Goal: Task Accomplishment & Management: Complete application form

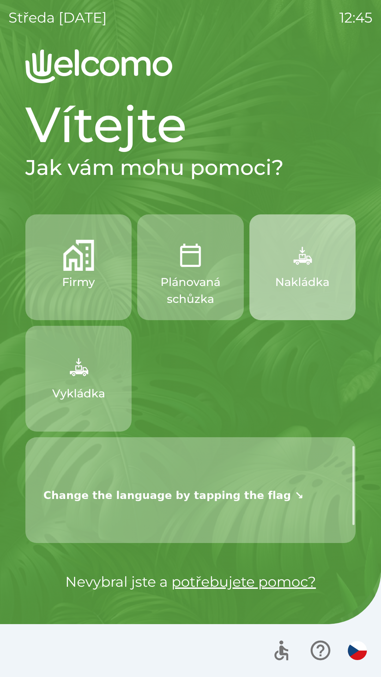
click at [306, 256] on img "button" at bounding box center [302, 255] width 31 height 31
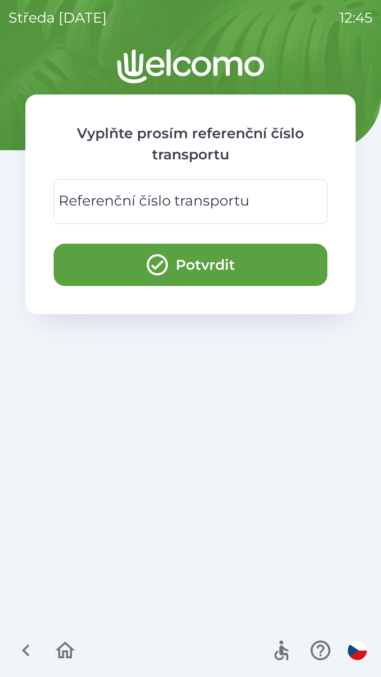
click at [198, 200] on div "Referenční číslo transportu Referenční číslo transportu" at bounding box center [191, 201] width 274 height 45
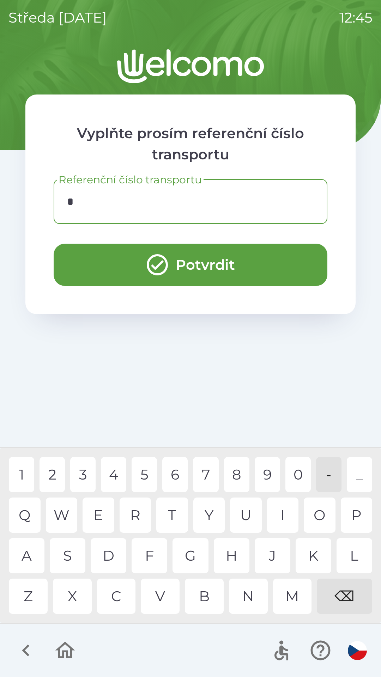
click at [115, 598] on div "C" at bounding box center [116, 596] width 39 height 35
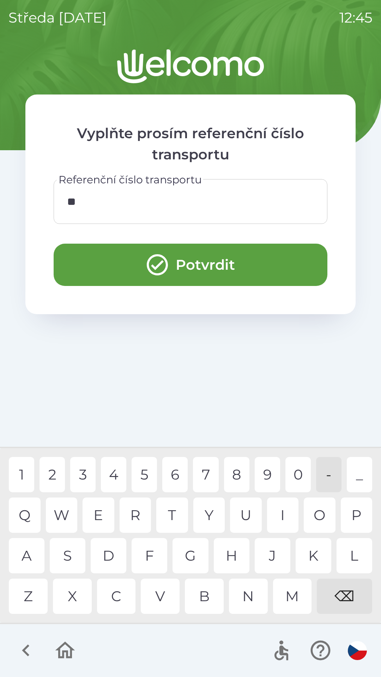
click at [34, 593] on div "Z" at bounding box center [28, 596] width 39 height 35
click at [22, 474] on div "1" at bounding box center [21, 474] width 25 height 35
type input "****"
click at [20, 473] on div "1" at bounding box center [21, 474] width 25 height 35
click at [243, 264] on button "Potvrdit" at bounding box center [191, 265] width 274 height 42
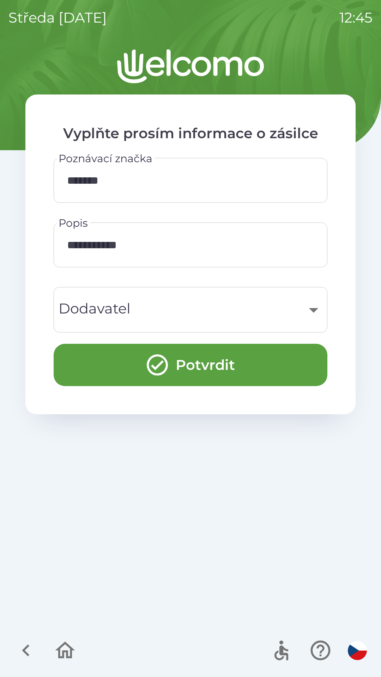
click at [315, 317] on div "​" at bounding box center [190, 310] width 257 height 29
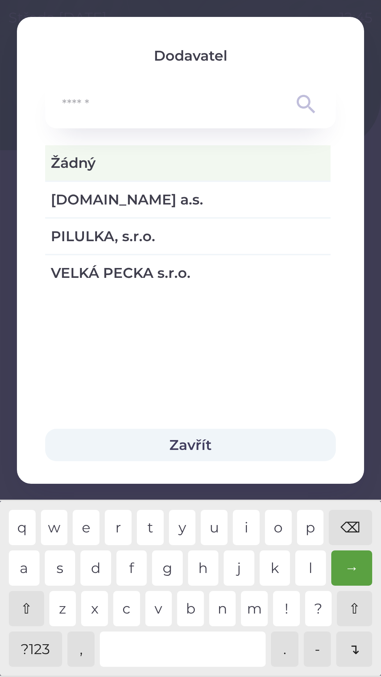
click at [131, 195] on span "[DOMAIN_NAME] a.s." at bounding box center [188, 199] width 274 height 21
type input "***"
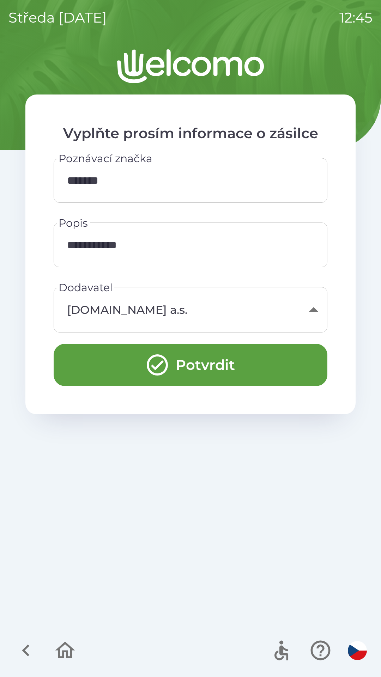
click at [220, 368] on button "Potvrdit" at bounding box center [191, 365] width 274 height 42
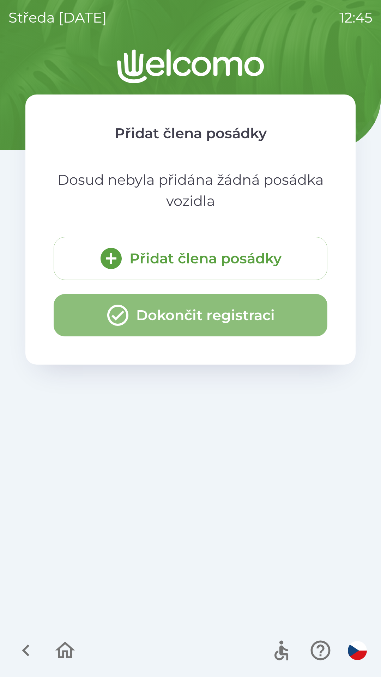
click at [199, 316] on button "Dokončit registraci" at bounding box center [191, 315] width 274 height 42
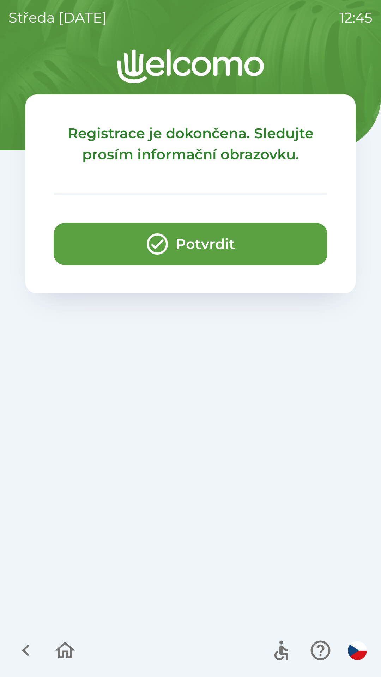
click at [205, 244] on button "Potvrdit" at bounding box center [191, 244] width 274 height 42
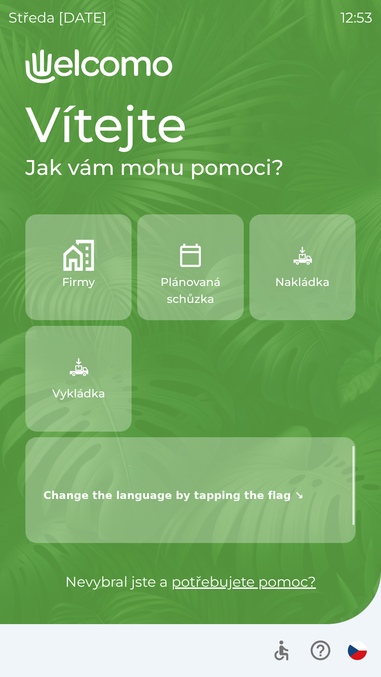
click at [91, 368] on img "button" at bounding box center [78, 366] width 31 height 31
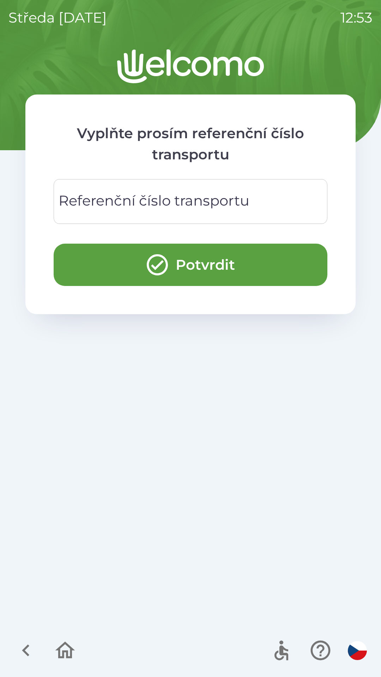
click at [150, 203] on div "Referenční číslo transportu Referenční číslo transportu" at bounding box center [191, 201] width 274 height 45
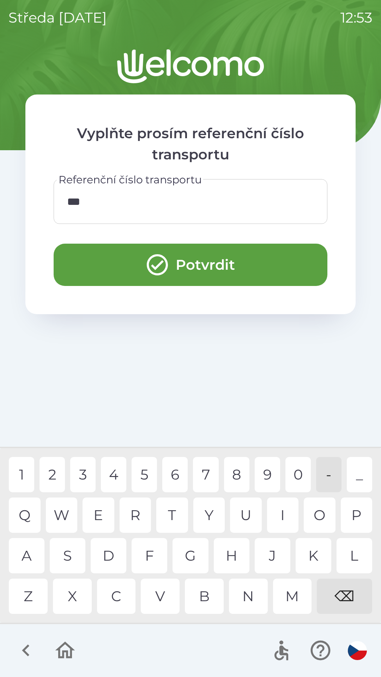
type input "****"
click at [51, 474] on div "2" at bounding box center [52, 474] width 25 height 35
click at [227, 265] on button "Potvrdit" at bounding box center [191, 265] width 274 height 42
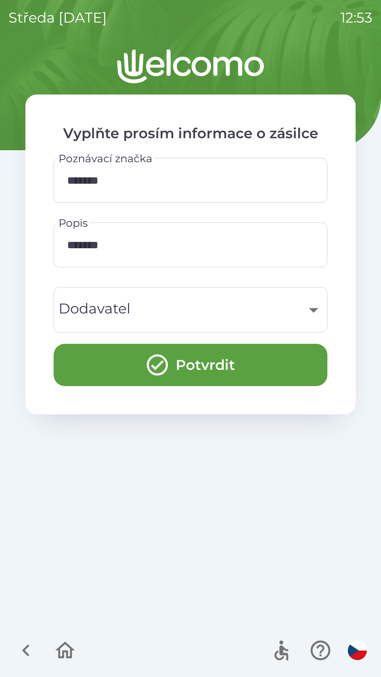
click at [296, 308] on div "​" at bounding box center [190, 310] width 257 height 29
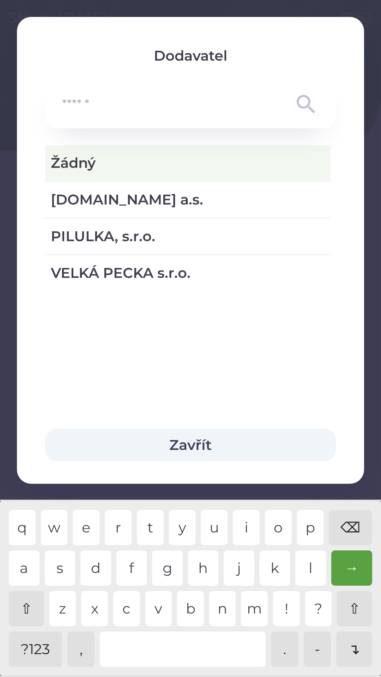
click at [210, 268] on span "VELKÁ PECKA s.r.o." at bounding box center [188, 272] width 274 height 21
type input "***"
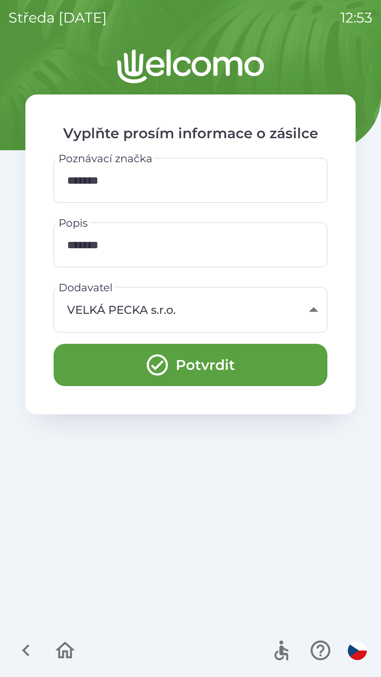
click at [210, 362] on button "Potvrdit" at bounding box center [191, 365] width 274 height 42
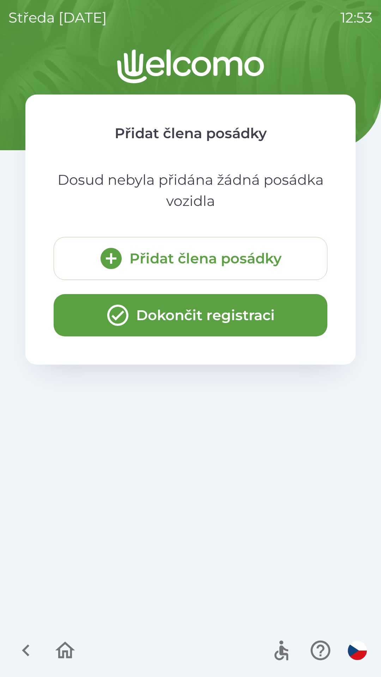
click at [195, 317] on button "Dokončit registraci" at bounding box center [191, 315] width 274 height 42
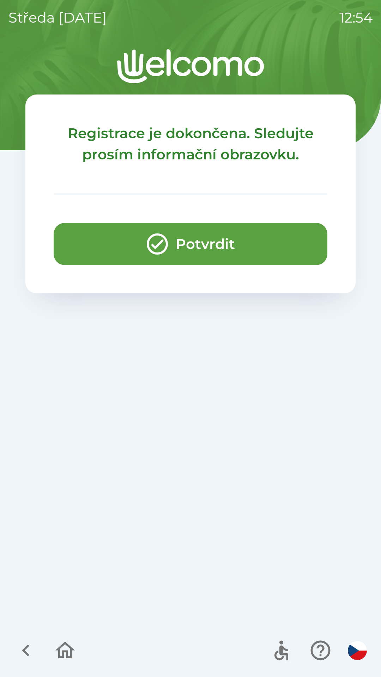
click at [193, 249] on button "Potvrdit" at bounding box center [191, 244] width 274 height 42
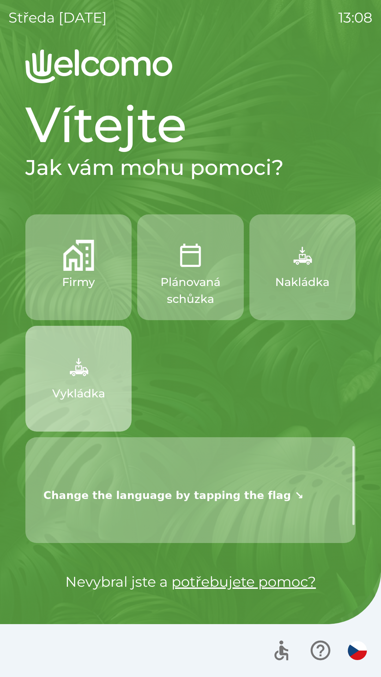
click at [91, 375] on img "button" at bounding box center [78, 366] width 31 height 31
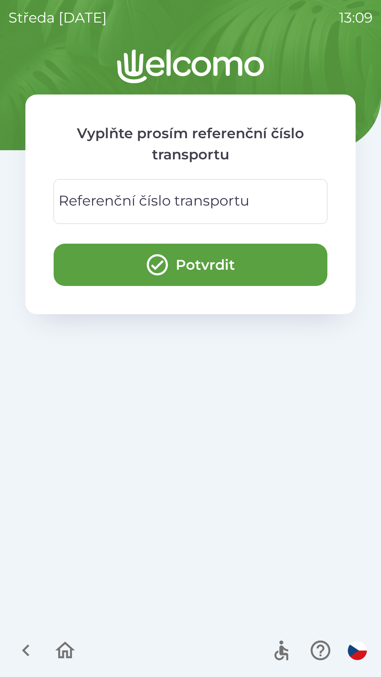
click at [165, 194] on div "Referenční číslo transportu Referenční číslo transportu" at bounding box center [191, 201] width 274 height 45
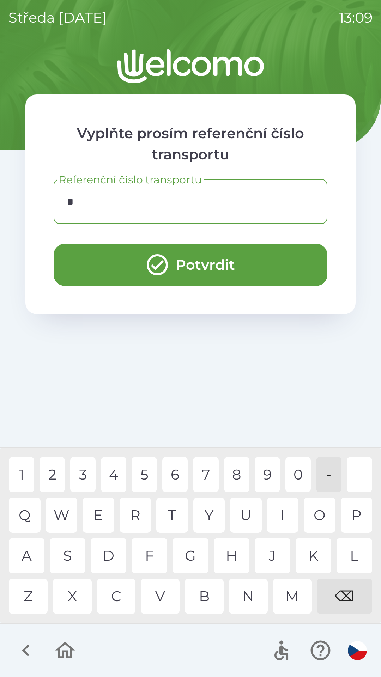
click at [119, 589] on div "C" at bounding box center [116, 596] width 39 height 35
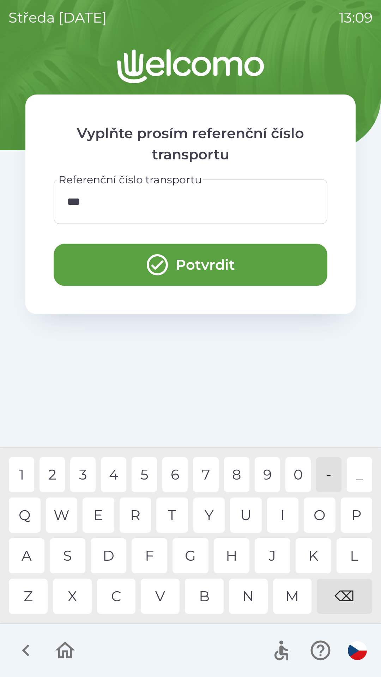
click at [26, 476] on div "1" at bounding box center [21, 474] width 25 height 35
type input "****"
click at [115, 468] on div "4" at bounding box center [113, 474] width 25 height 35
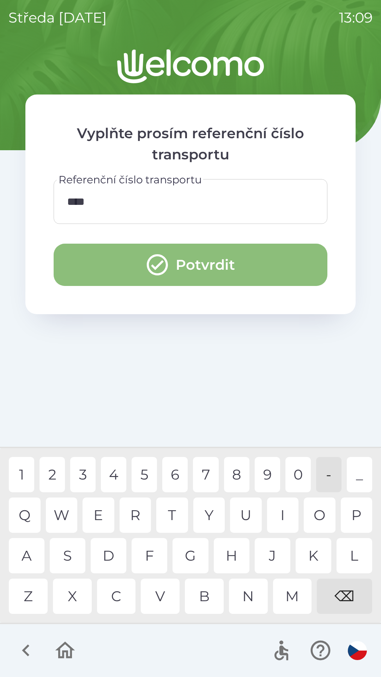
click at [250, 264] on button "Potvrdit" at bounding box center [191, 265] width 274 height 42
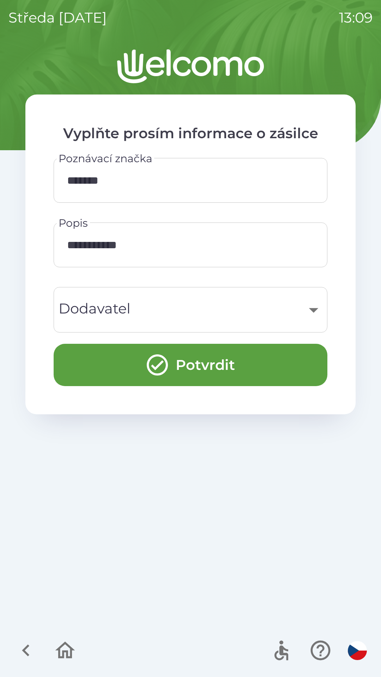
click at [295, 303] on div "​" at bounding box center [190, 310] width 257 height 29
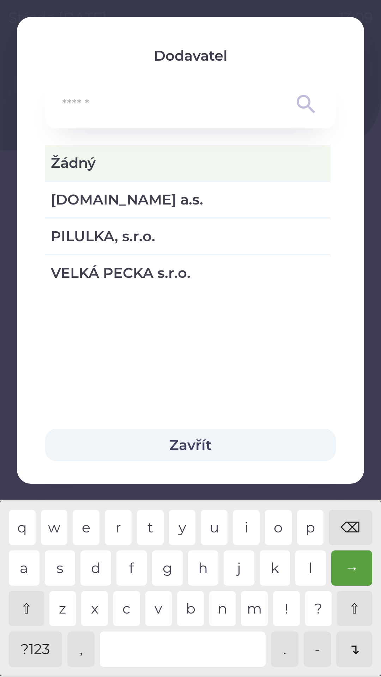
click at [205, 272] on span "VELKÁ PECKA s.r.o." at bounding box center [188, 272] width 274 height 21
type input "***"
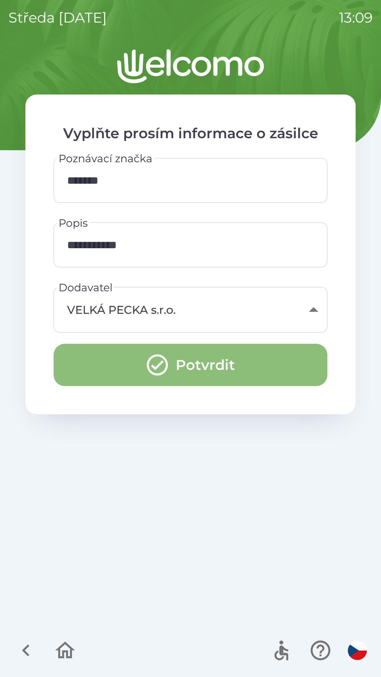
click at [222, 365] on button "Potvrdit" at bounding box center [191, 365] width 274 height 42
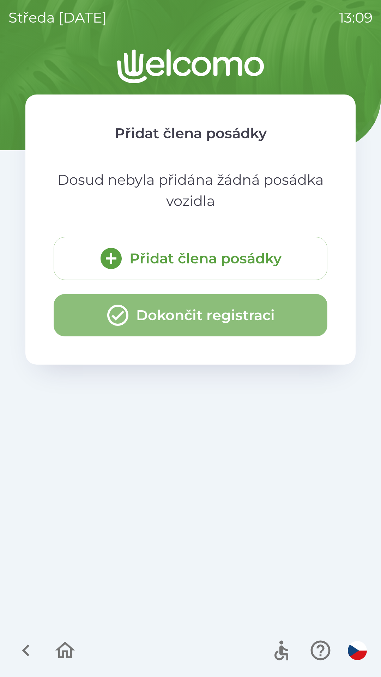
click at [198, 317] on button "Dokončit registraci" at bounding box center [191, 315] width 274 height 42
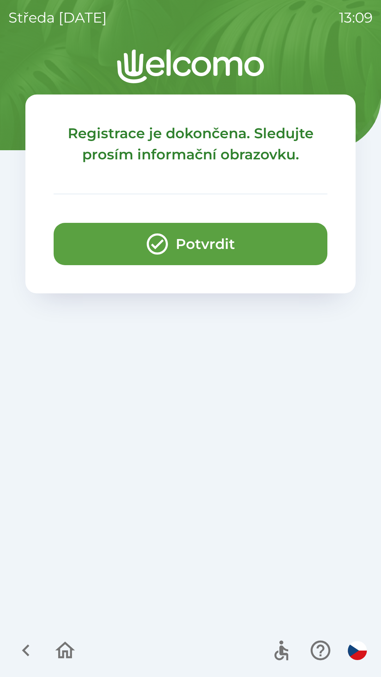
click at [213, 246] on button "Potvrdit" at bounding box center [191, 244] width 274 height 42
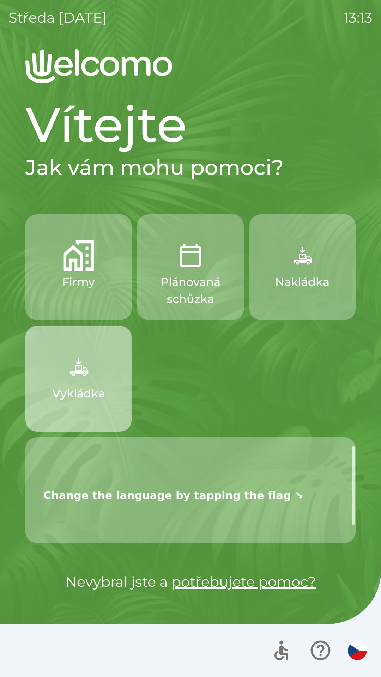
click at [84, 374] on img "button" at bounding box center [78, 366] width 31 height 31
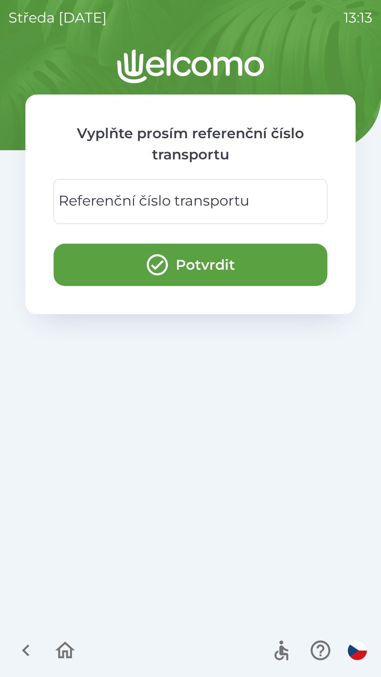
click at [106, 201] on div "Referenční číslo transportu Referenční číslo transportu" at bounding box center [191, 201] width 274 height 45
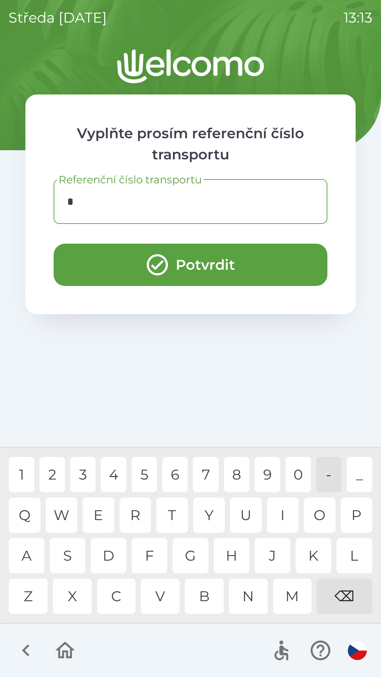
click at [23, 469] on div "1" at bounding box center [21, 474] width 25 height 35
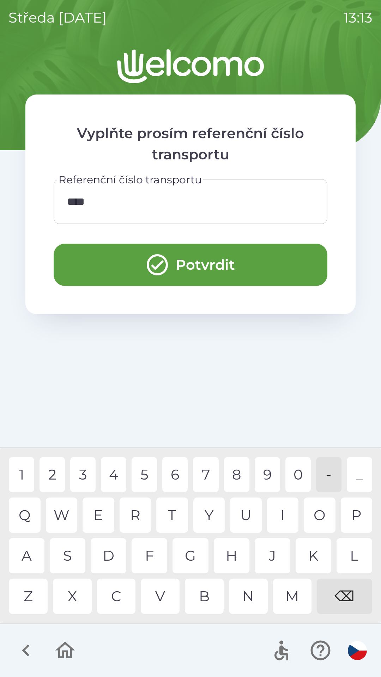
click at [114, 469] on div "4" at bounding box center [113, 474] width 25 height 35
type input "*****"
click at [142, 470] on div "5" at bounding box center [144, 474] width 25 height 35
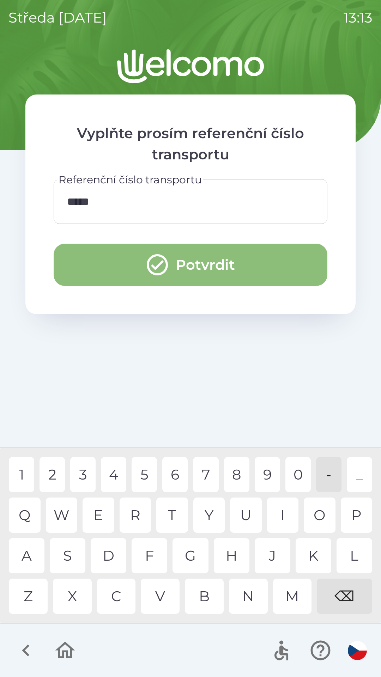
click at [214, 259] on button "Potvrdit" at bounding box center [191, 265] width 274 height 42
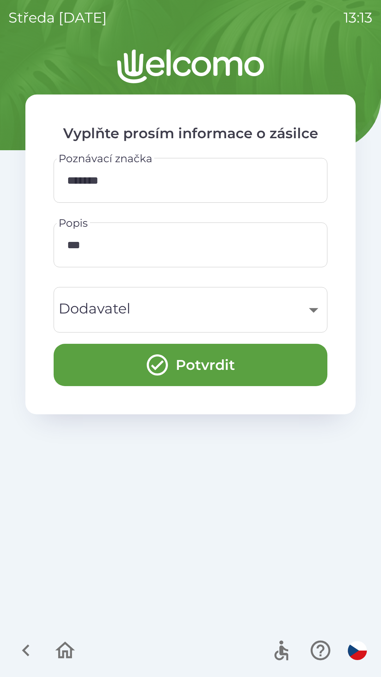
click at [210, 310] on div "​" at bounding box center [190, 310] width 257 height 29
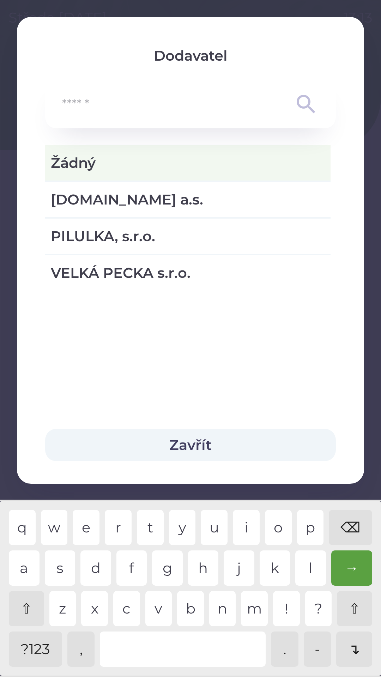
click at [129, 197] on span "[DOMAIN_NAME] a.s." at bounding box center [188, 199] width 274 height 21
type input "***"
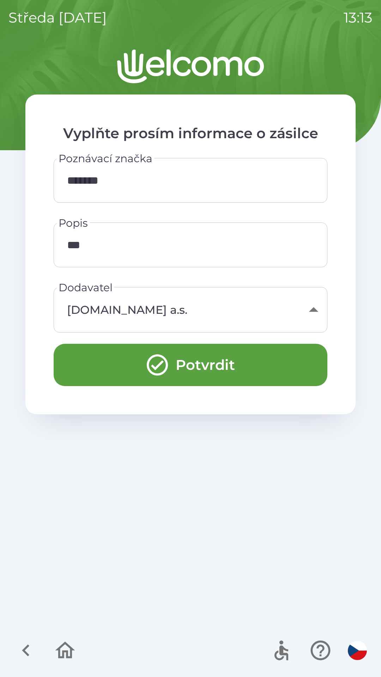
click at [222, 362] on button "Potvrdit" at bounding box center [191, 365] width 274 height 42
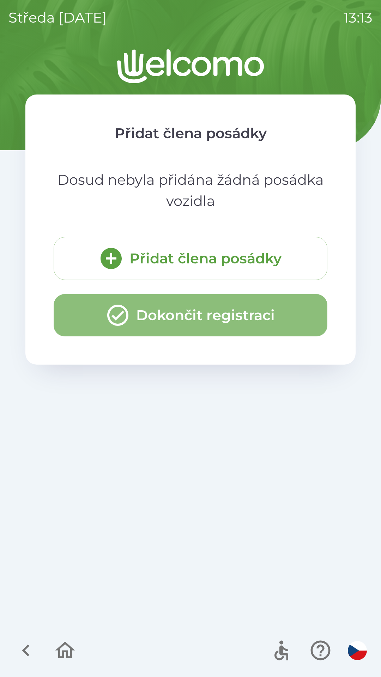
click at [210, 317] on button "Dokončit registraci" at bounding box center [191, 315] width 274 height 42
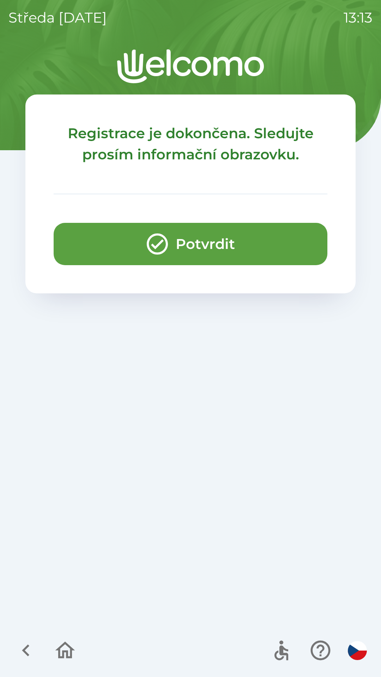
click at [201, 252] on button "Potvrdit" at bounding box center [191, 244] width 274 height 42
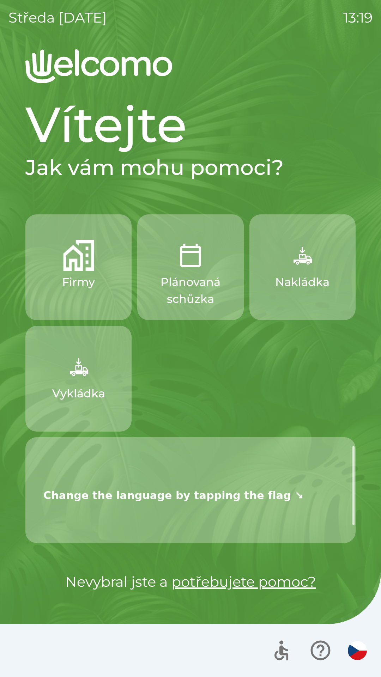
click at [86, 373] on img "button" at bounding box center [78, 366] width 31 height 31
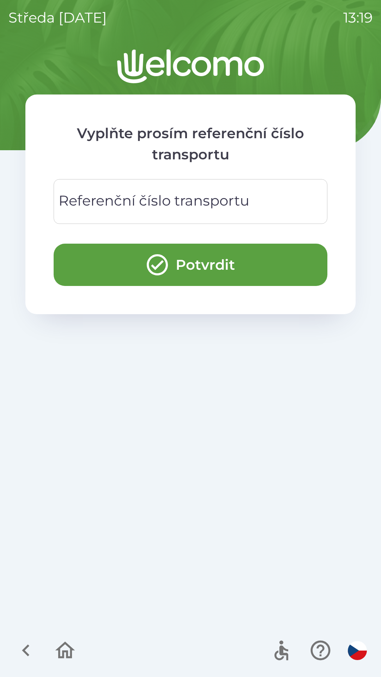
click at [127, 202] on div "Referenční číslo transportu Referenční číslo transportu" at bounding box center [191, 201] width 274 height 45
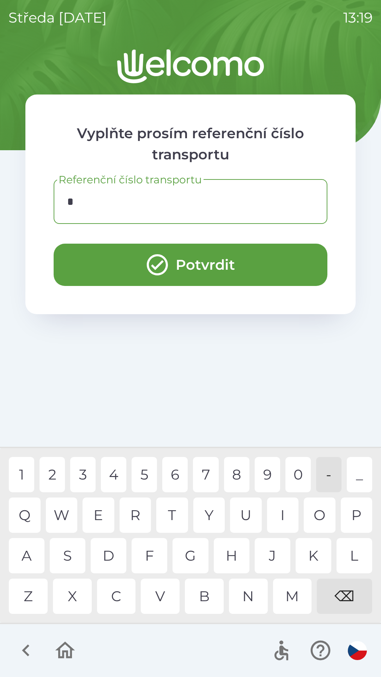
click at [113, 595] on div "C" at bounding box center [116, 596] width 39 height 35
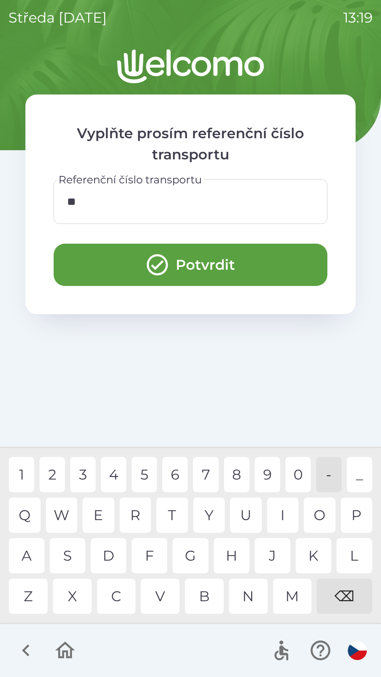
click at [30, 599] on div "Z" at bounding box center [28, 596] width 39 height 35
type input "****"
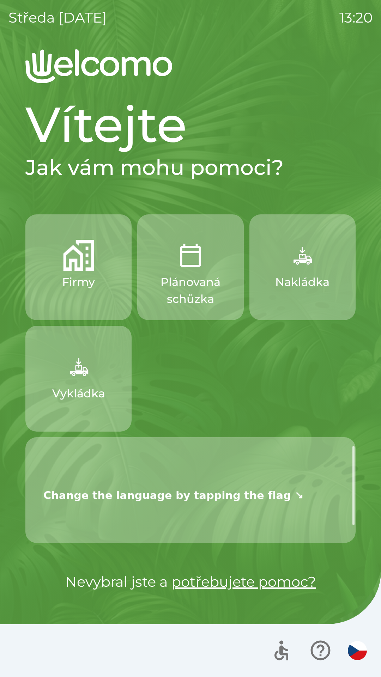
click at [86, 359] on img "button" at bounding box center [78, 366] width 31 height 31
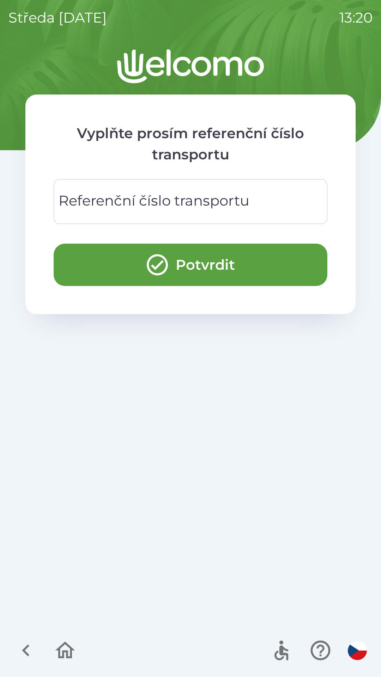
click at [144, 196] on div "Referenční číslo transportu Referenční číslo transportu" at bounding box center [191, 201] width 274 height 45
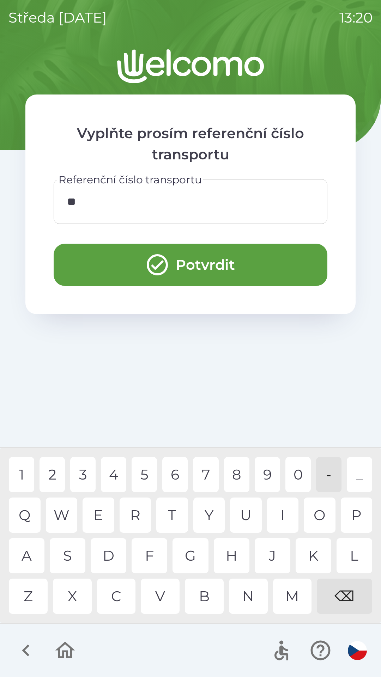
click at [34, 602] on div "Z" at bounding box center [28, 596] width 39 height 35
click at [23, 474] on div "1" at bounding box center [21, 474] width 25 height 35
type input "****"
click at [143, 468] on div "5" at bounding box center [144, 474] width 25 height 35
click at [221, 260] on button "Potvrdit" at bounding box center [191, 265] width 274 height 42
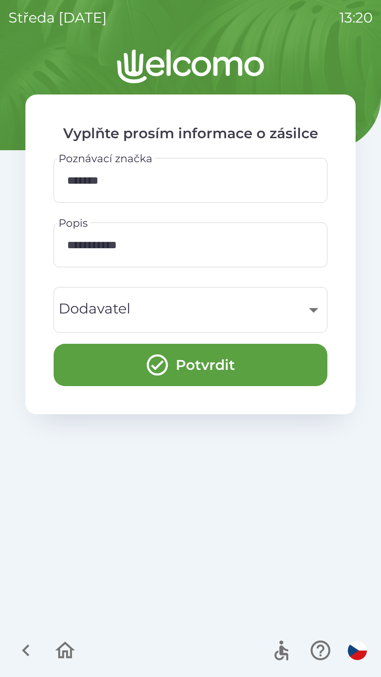
click at [181, 308] on div "​" at bounding box center [190, 310] width 257 height 29
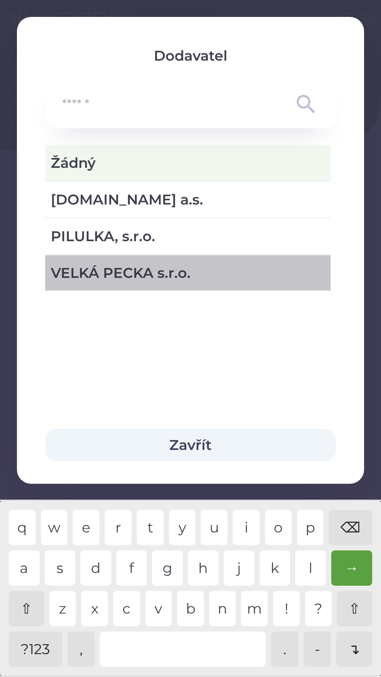
click at [87, 275] on span "VELKÁ PECKA s.r.o." at bounding box center [188, 272] width 274 height 21
type input "***"
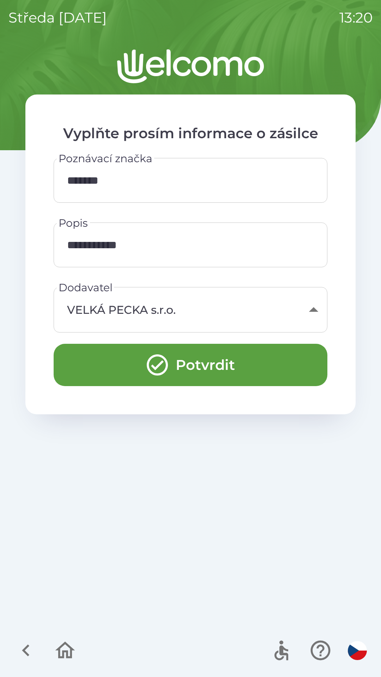
click at [220, 362] on button "Potvrdit" at bounding box center [191, 365] width 274 height 42
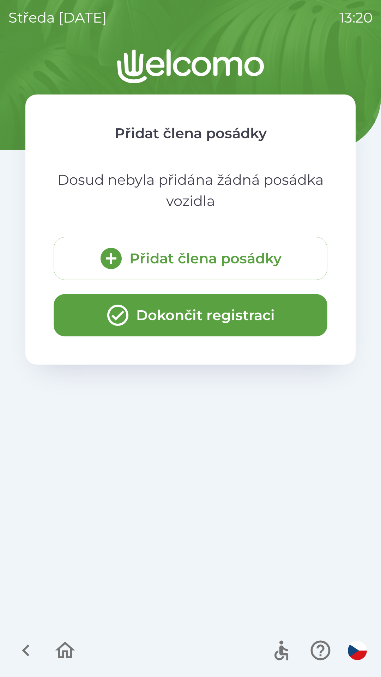
click at [195, 315] on button "Dokončit registraci" at bounding box center [191, 315] width 274 height 42
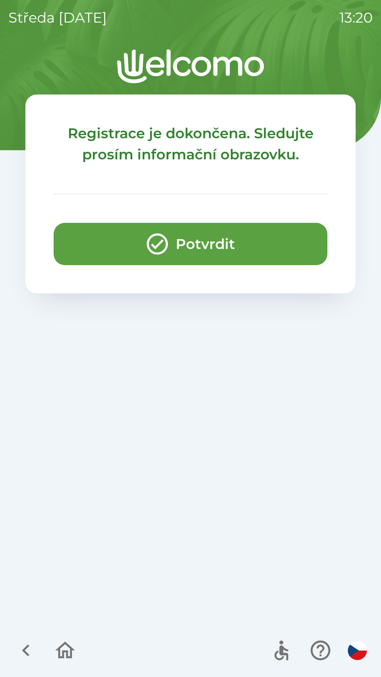
click at [207, 250] on button "Potvrdit" at bounding box center [191, 244] width 274 height 42
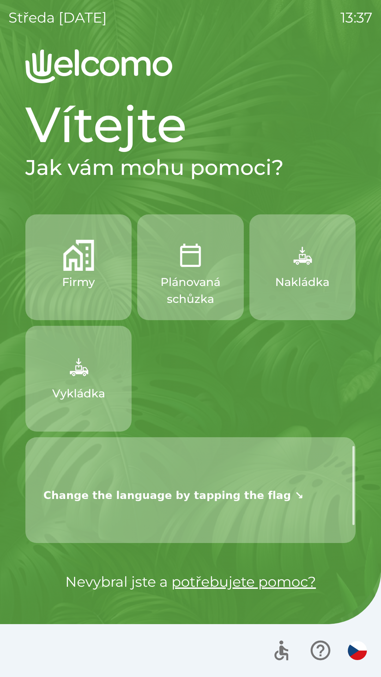
click at [78, 374] on img "button" at bounding box center [78, 366] width 31 height 31
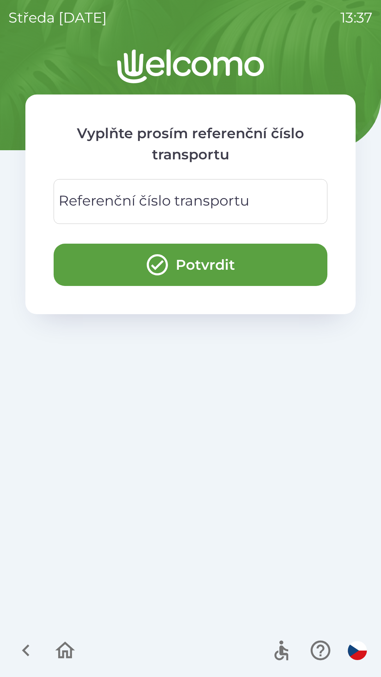
click at [166, 201] on div "Referenční číslo transportu Referenční číslo transportu" at bounding box center [191, 201] width 274 height 45
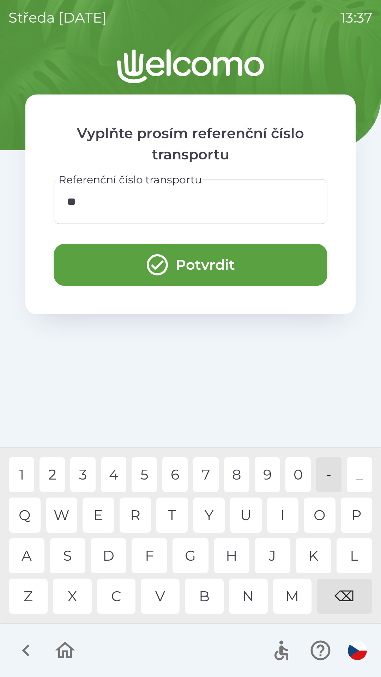
click at [36, 597] on div "Z" at bounding box center [28, 596] width 39 height 35
type input "****"
click at [209, 471] on div "7" at bounding box center [205, 474] width 25 height 35
click at [245, 266] on button "Potvrdit" at bounding box center [191, 265] width 274 height 42
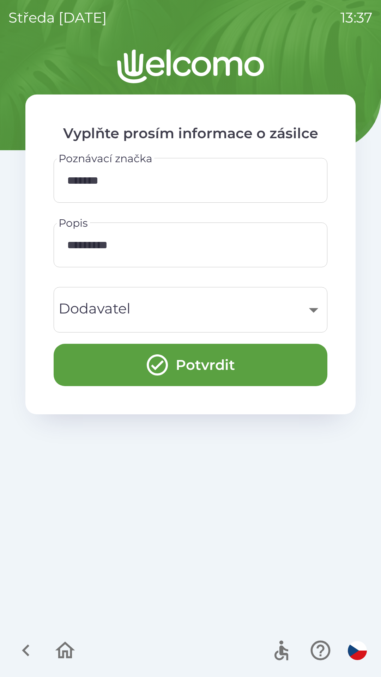
click at [164, 310] on div "​" at bounding box center [190, 310] width 257 height 29
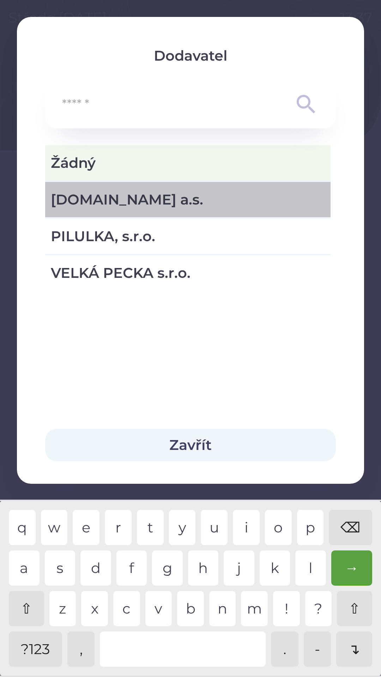
click at [145, 196] on span "[DOMAIN_NAME] a.s." at bounding box center [188, 199] width 274 height 21
type input "***"
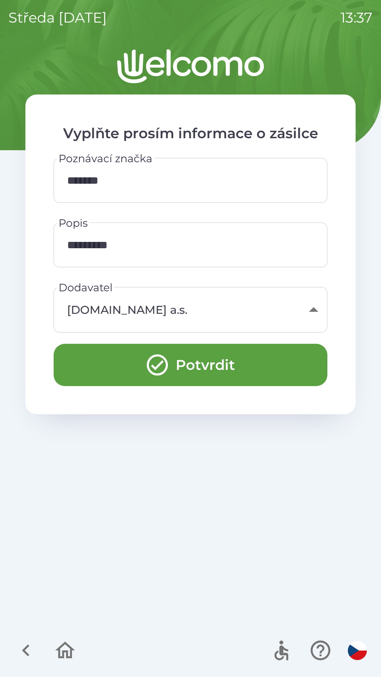
click at [200, 362] on button "Potvrdit" at bounding box center [191, 365] width 274 height 42
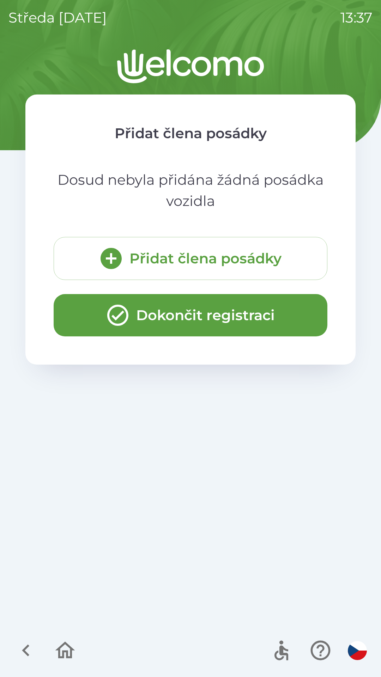
click at [200, 317] on button "Dokončit registraci" at bounding box center [191, 315] width 274 height 42
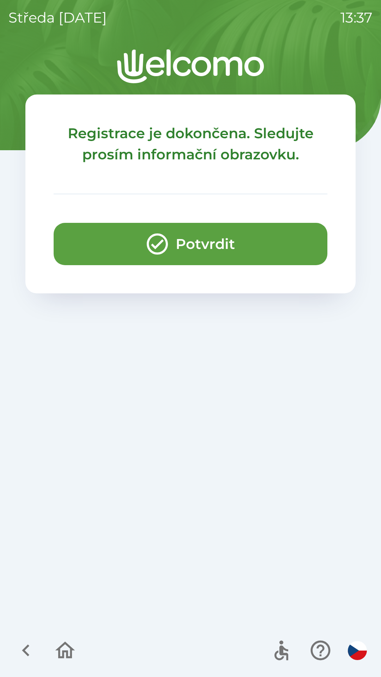
click at [194, 237] on button "Potvrdit" at bounding box center [191, 244] width 274 height 42
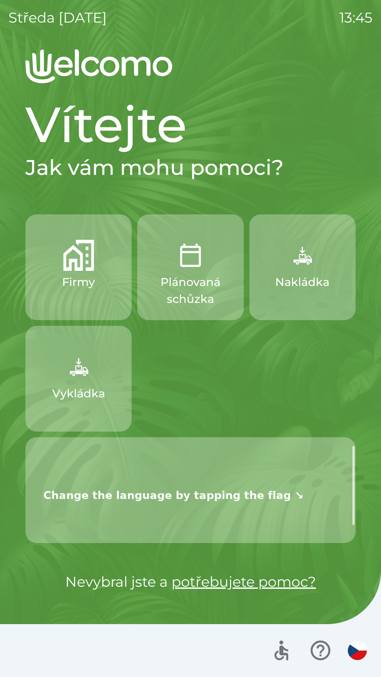
click at [308, 266] on img "button" at bounding box center [302, 255] width 31 height 31
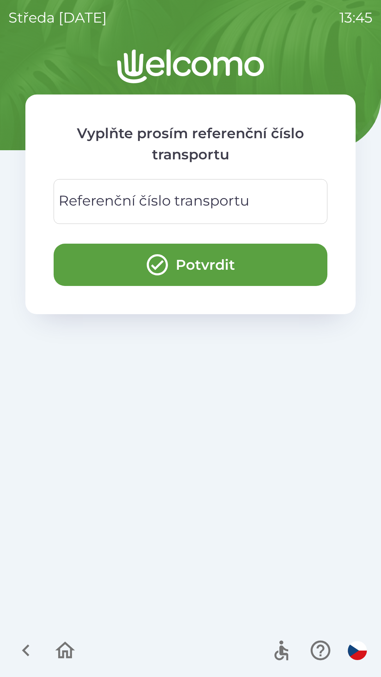
click at [145, 200] on div "Referenční číslo transportu Referenční číslo transportu" at bounding box center [191, 201] width 274 height 45
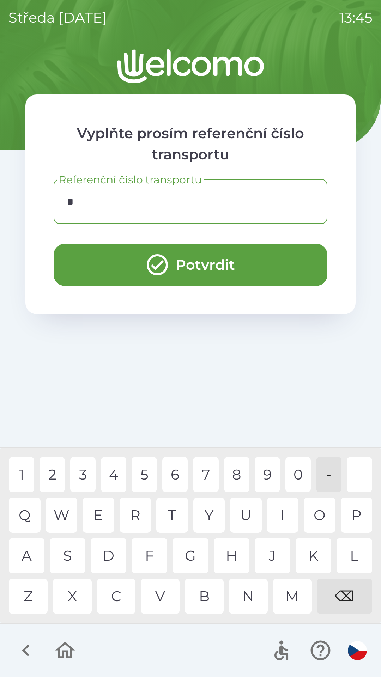
click at [114, 600] on div "C" at bounding box center [116, 596] width 39 height 35
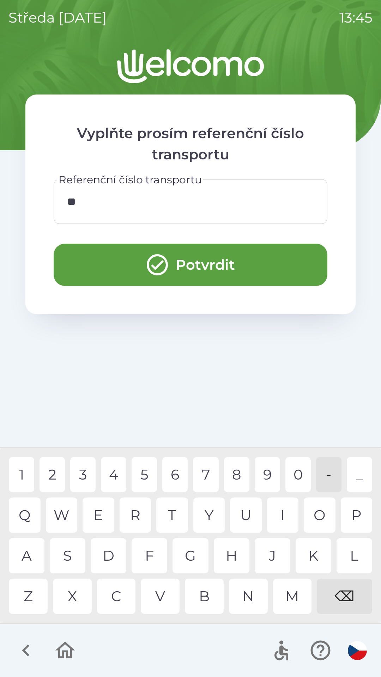
click at [28, 591] on div "Z" at bounding box center [28, 596] width 39 height 35
click at [21, 477] on div "1" at bounding box center [21, 474] width 25 height 35
type input "****"
click at [237, 476] on div "8" at bounding box center [236, 474] width 25 height 35
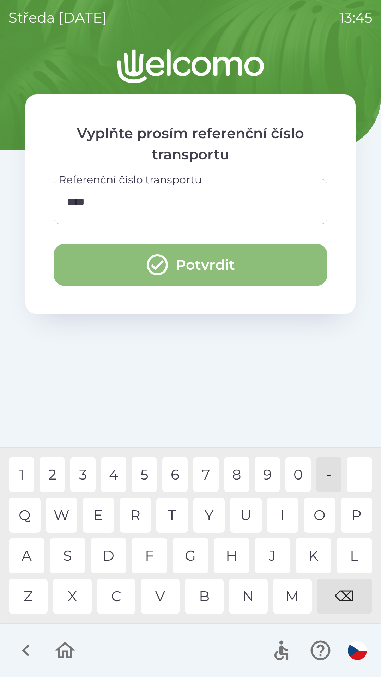
click at [216, 260] on button "Potvrdit" at bounding box center [191, 265] width 274 height 42
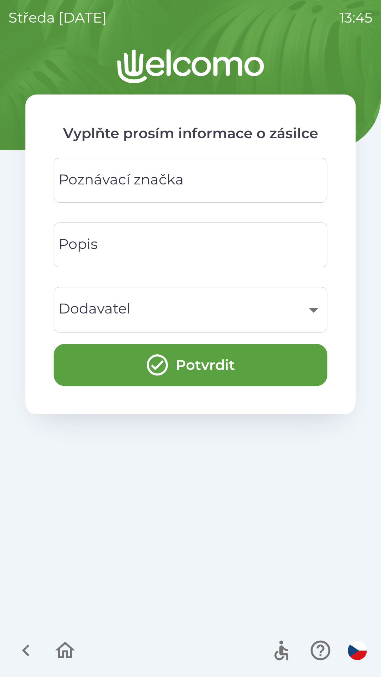
click at [180, 178] on div "Poznávací značka Poznávací značka" at bounding box center [191, 180] width 274 height 45
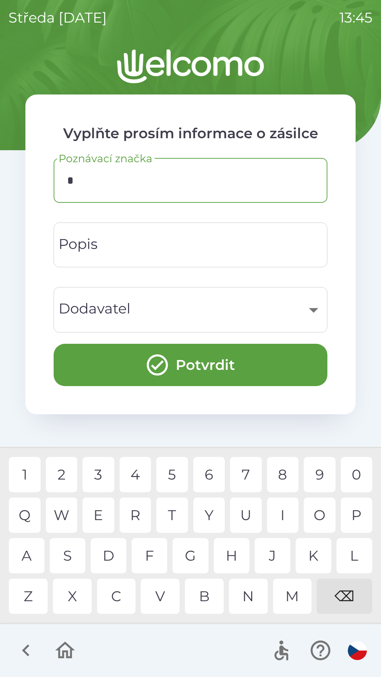
click at [284, 473] on div "8" at bounding box center [283, 474] width 32 height 35
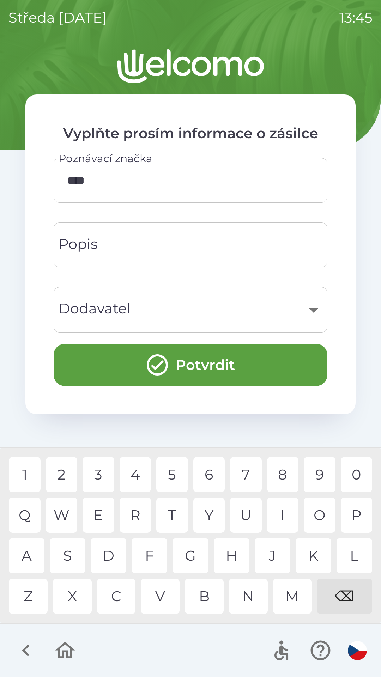
click at [136, 473] on div "4" at bounding box center [136, 474] width 32 height 35
click at [244, 477] on div "7" at bounding box center [246, 474] width 32 height 35
type input "*******"
click at [244, 477] on div "7" at bounding box center [246, 474] width 32 height 35
click at [156, 243] on input "Popis" at bounding box center [190, 245] width 257 height 28
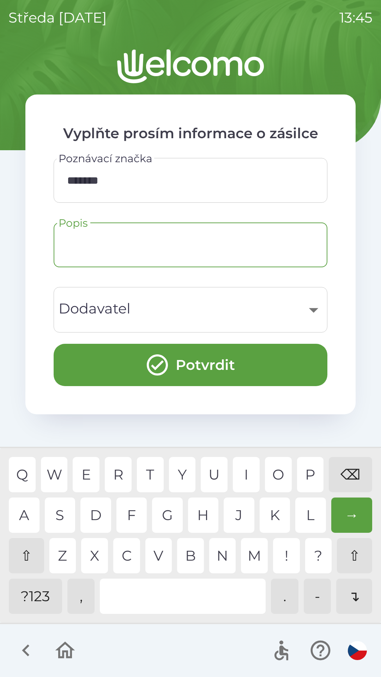
click at [29, 556] on div "⇧" at bounding box center [26, 555] width 35 height 35
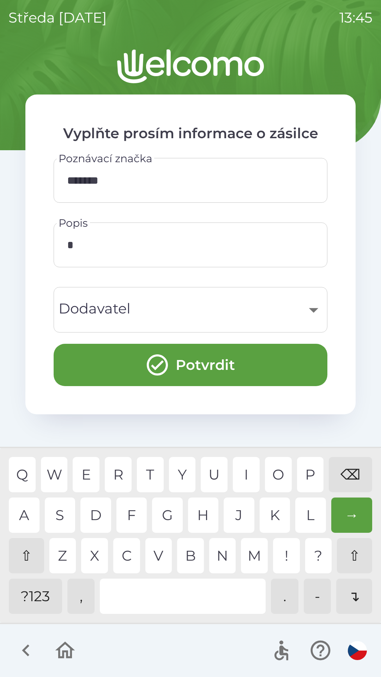
click at [151, 474] on div "T" at bounding box center [150, 474] width 27 height 35
click at [121, 474] on div "R" at bounding box center [118, 474] width 27 height 35
click at [270, 520] on div "K" at bounding box center [275, 515] width 31 height 35
click at [69, 556] on div "Z" at bounding box center [62, 555] width 27 height 35
type input "******"
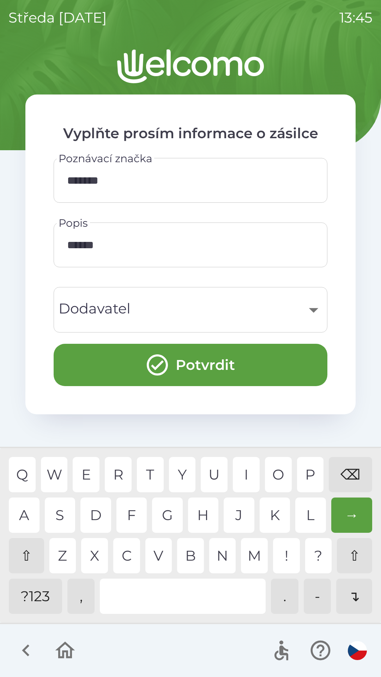
click at [177, 477] on div "Y" at bounding box center [182, 474] width 27 height 35
click at [208, 309] on div "​" at bounding box center [190, 310] width 257 height 29
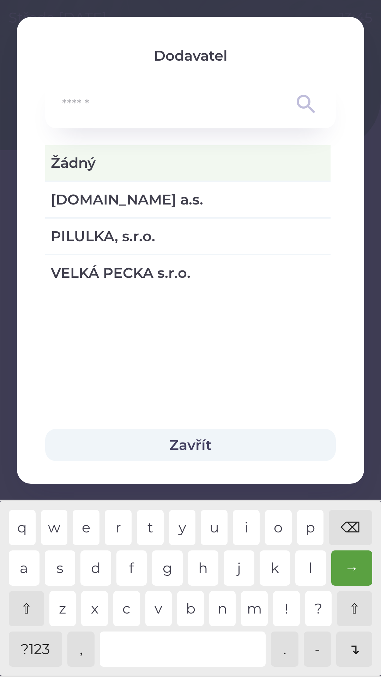
click at [80, 269] on span "VELKÁ PECKA s.r.o." at bounding box center [188, 272] width 274 height 21
type input "***"
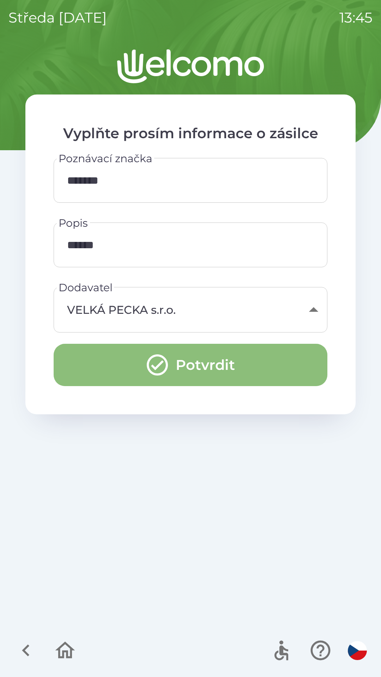
click at [200, 366] on button "Potvrdit" at bounding box center [191, 365] width 274 height 42
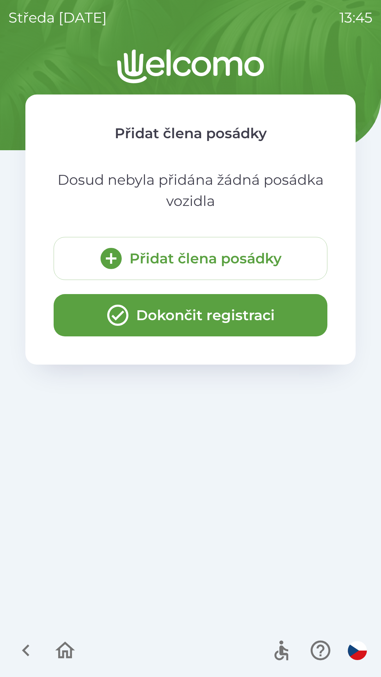
click at [191, 315] on button "Dokončit registraci" at bounding box center [191, 315] width 274 height 42
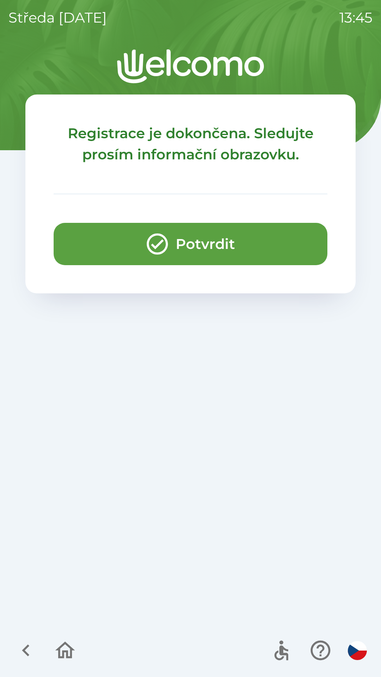
click at [198, 239] on button "Potvrdit" at bounding box center [191, 244] width 274 height 42
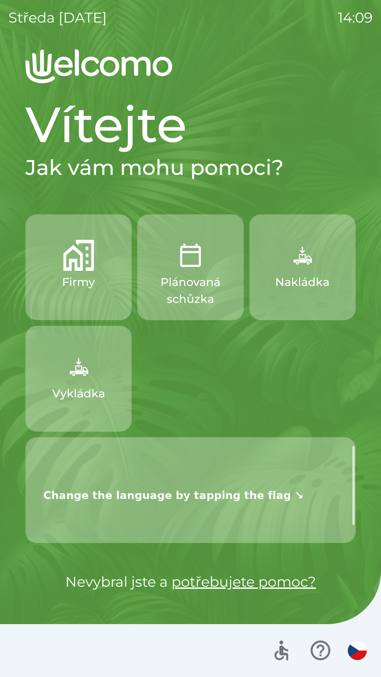
click at [309, 271] on button "Nakládka" at bounding box center [302, 267] width 106 height 106
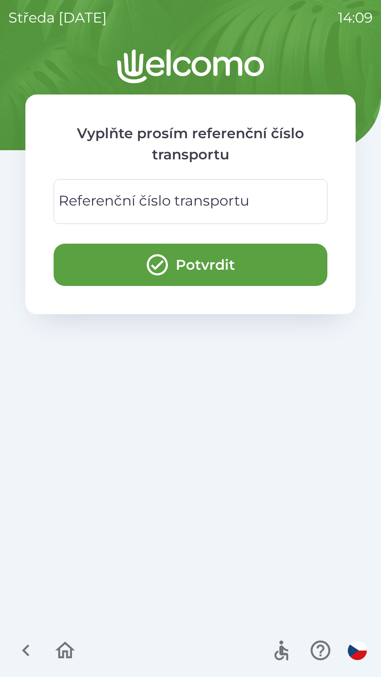
click at [130, 200] on div "Referenční číslo transportu Referenční číslo transportu" at bounding box center [191, 201] width 274 height 45
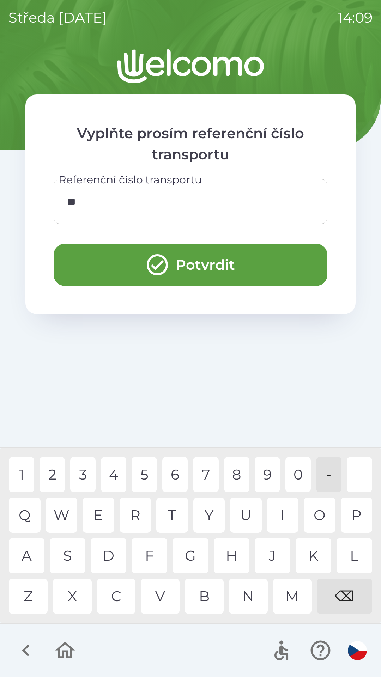
click at [33, 595] on div "Z" at bounding box center [28, 596] width 39 height 35
click at [23, 480] on div "1" at bounding box center [21, 474] width 25 height 35
type input "****"
click at [264, 264] on button "Potvrdit" at bounding box center [191, 265] width 274 height 42
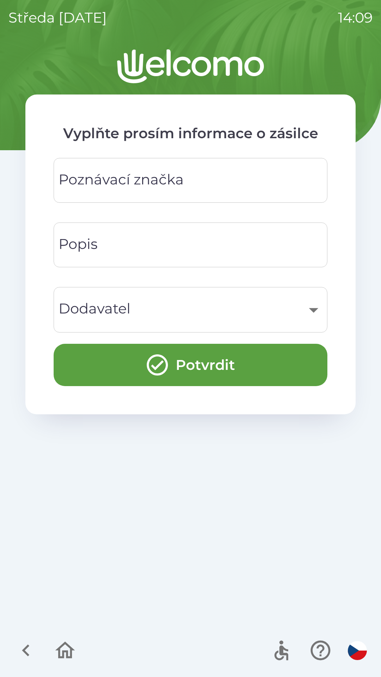
click at [173, 175] on div "Poznávací značka Poznávací značka" at bounding box center [191, 180] width 274 height 45
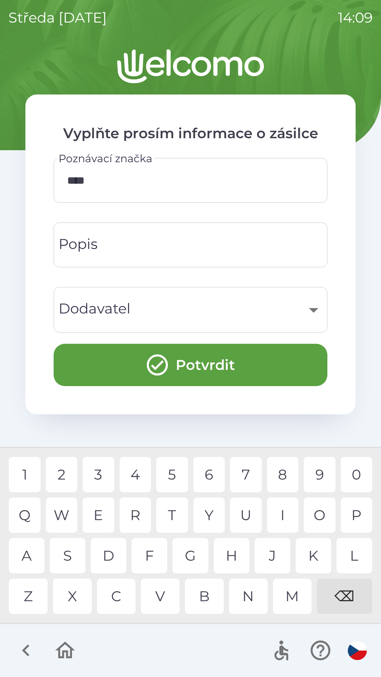
click at [138, 475] on div "4" at bounding box center [136, 474] width 32 height 35
click at [62, 481] on div "2" at bounding box center [62, 474] width 32 height 35
click at [244, 477] on div "7" at bounding box center [246, 474] width 32 height 35
type input "*******"
click at [248, 481] on div "7" at bounding box center [246, 474] width 32 height 35
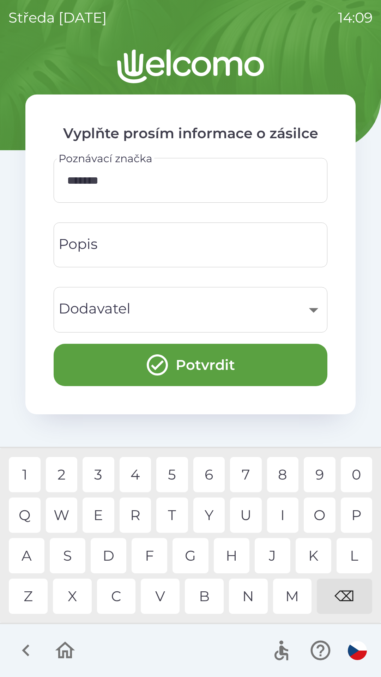
click at [195, 246] on input "Popis" at bounding box center [190, 245] width 257 height 28
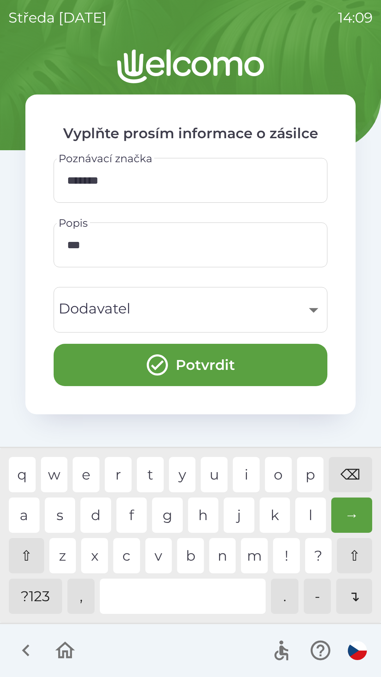
click at [27, 511] on div "a" at bounding box center [24, 515] width 31 height 35
click at [351, 475] on div "⌫" at bounding box center [350, 474] width 43 height 35
click at [353, 474] on div "⌫" at bounding box center [350, 474] width 43 height 35
click at [352, 474] on div "⌫" at bounding box center [350, 474] width 43 height 35
click at [351, 476] on div "⌫" at bounding box center [350, 474] width 43 height 35
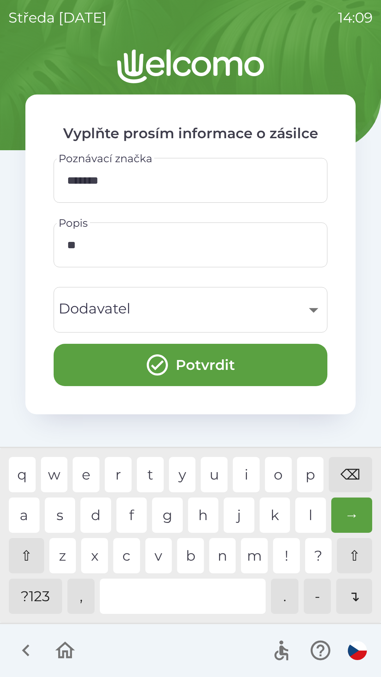
type input "*"
click at [352, 475] on div "⌫" at bounding box center [350, 474] width 43 height 35
click at [188, 559] on div "b" at bounding box center [190, 555] width 27 height 35
click at [64, 559] on div "z" at bounding box center [62, 555] width 27 height 35
type input "*****"
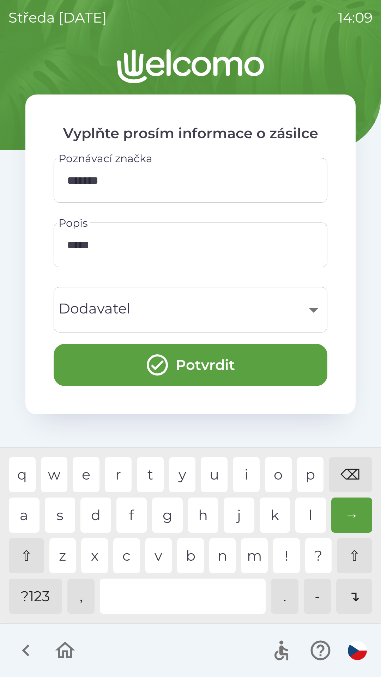
click at [249, 480] on div "i" at bounding box center [246, 474] width 27 height 35
click at [236, 369] on button "Potvrdit" at bounding box center [191, 365] width 274 height 42
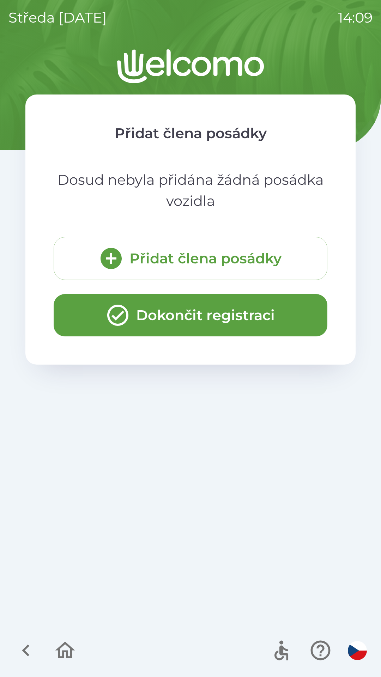
click at [214, 318] on button "Dokončit registraci" at bounding box center [191, 315] width 274 height 42
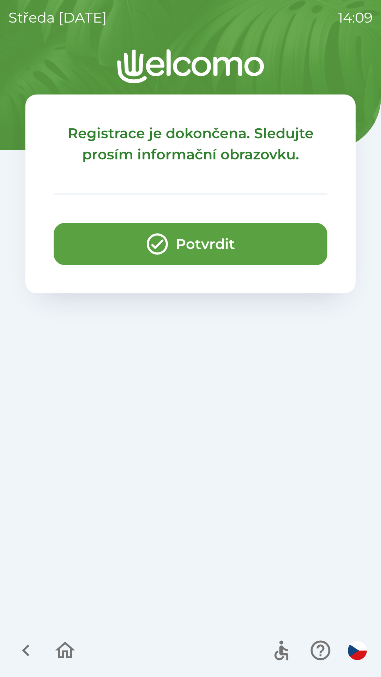
click at [224, 247] on button "Potvrdit" at bounding box center [191, 244] width 274 height 42
